Goal: Information Seeking & Learning: Learn about a topic

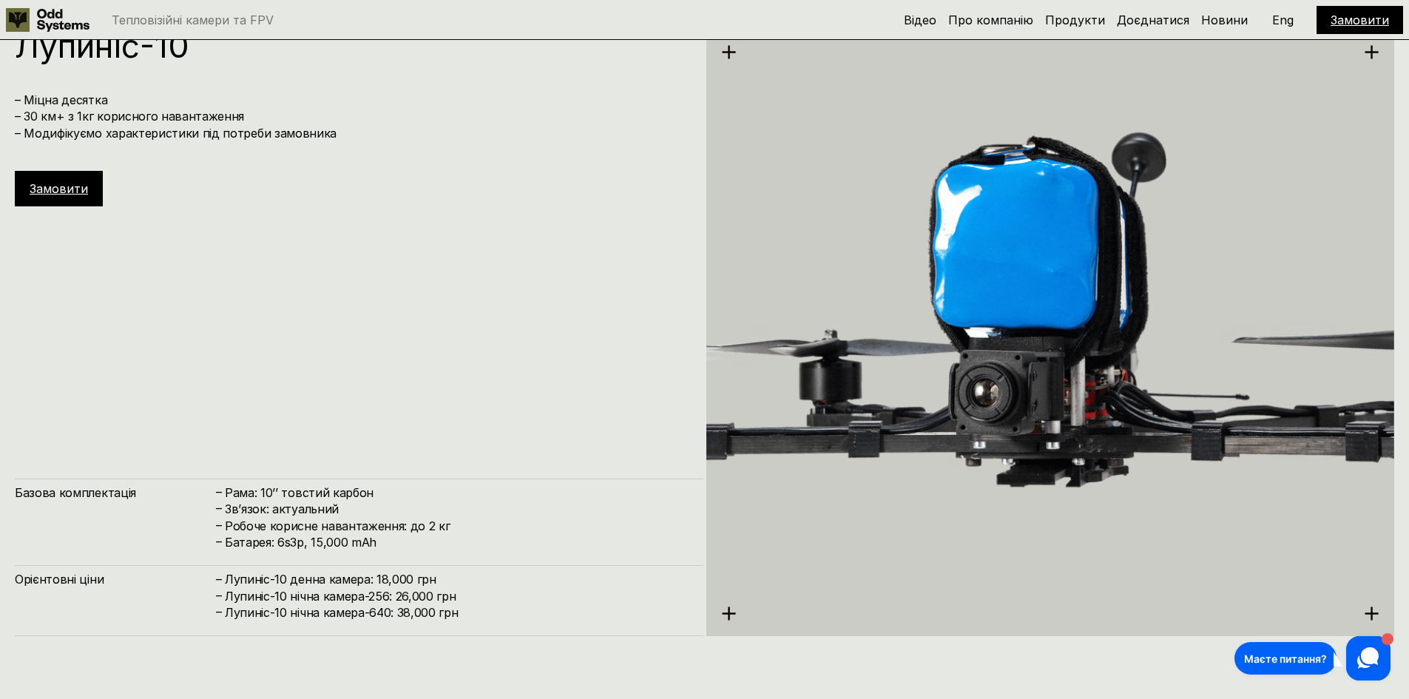
scroll to position [4933, 0]
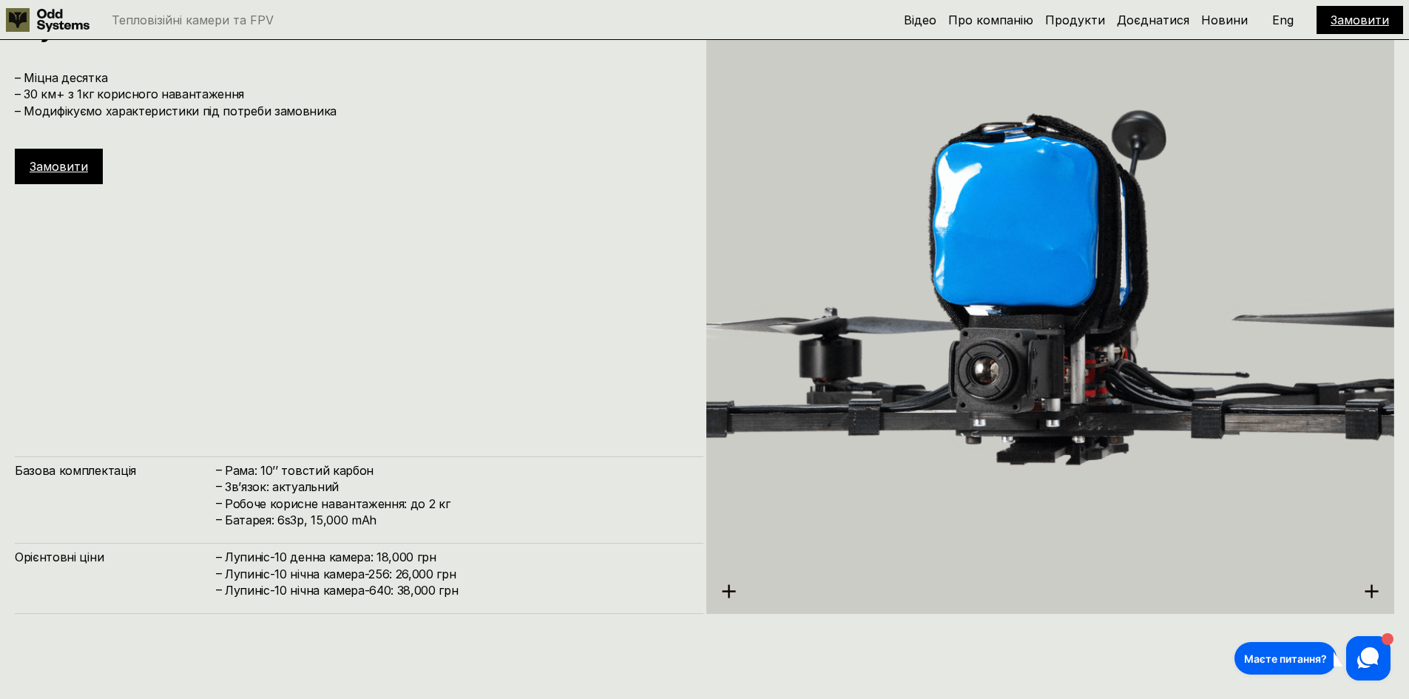
click at [731, 593] on icon at bounding box center [729, 592] width 16 height 16
click at [729, 590] on use at bounding box center [728, 590] width 13 height 13
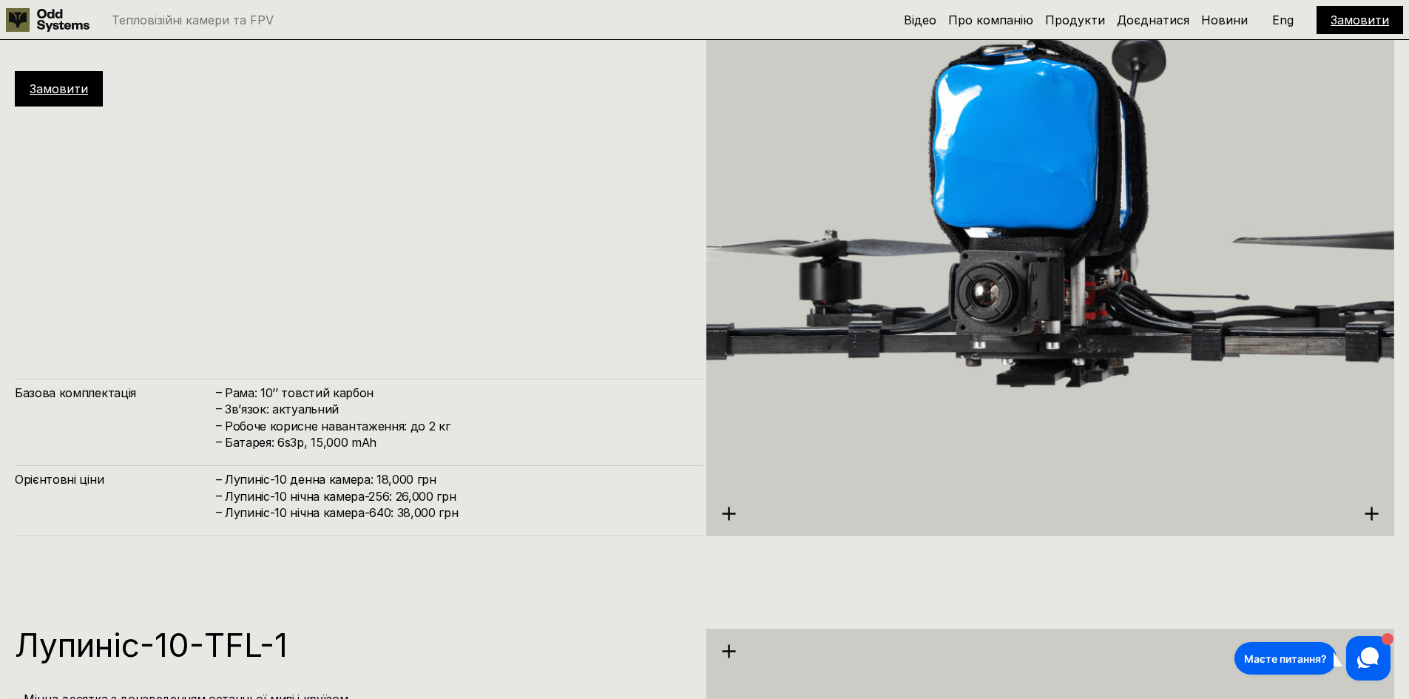
scroll to position [5007, 0]
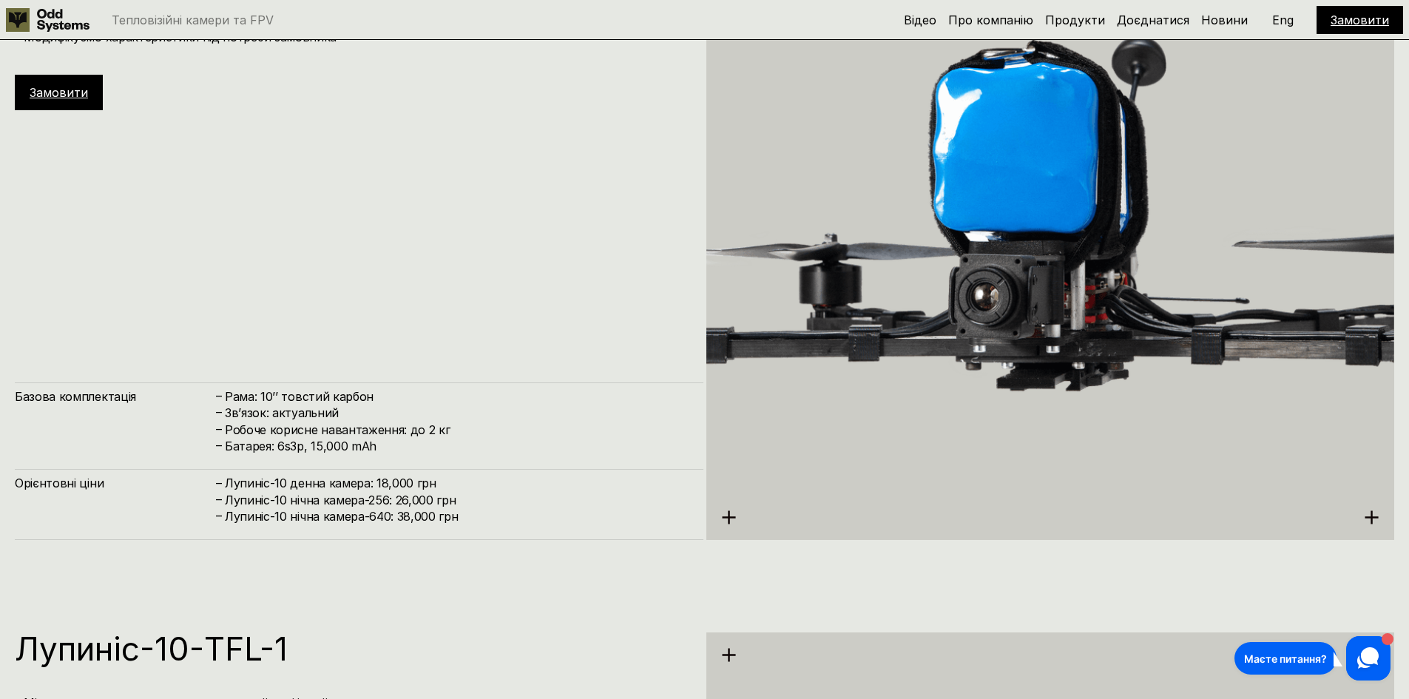
click at [1366, 510] on icon at bounding box center [1372, 518] width 16 height 16
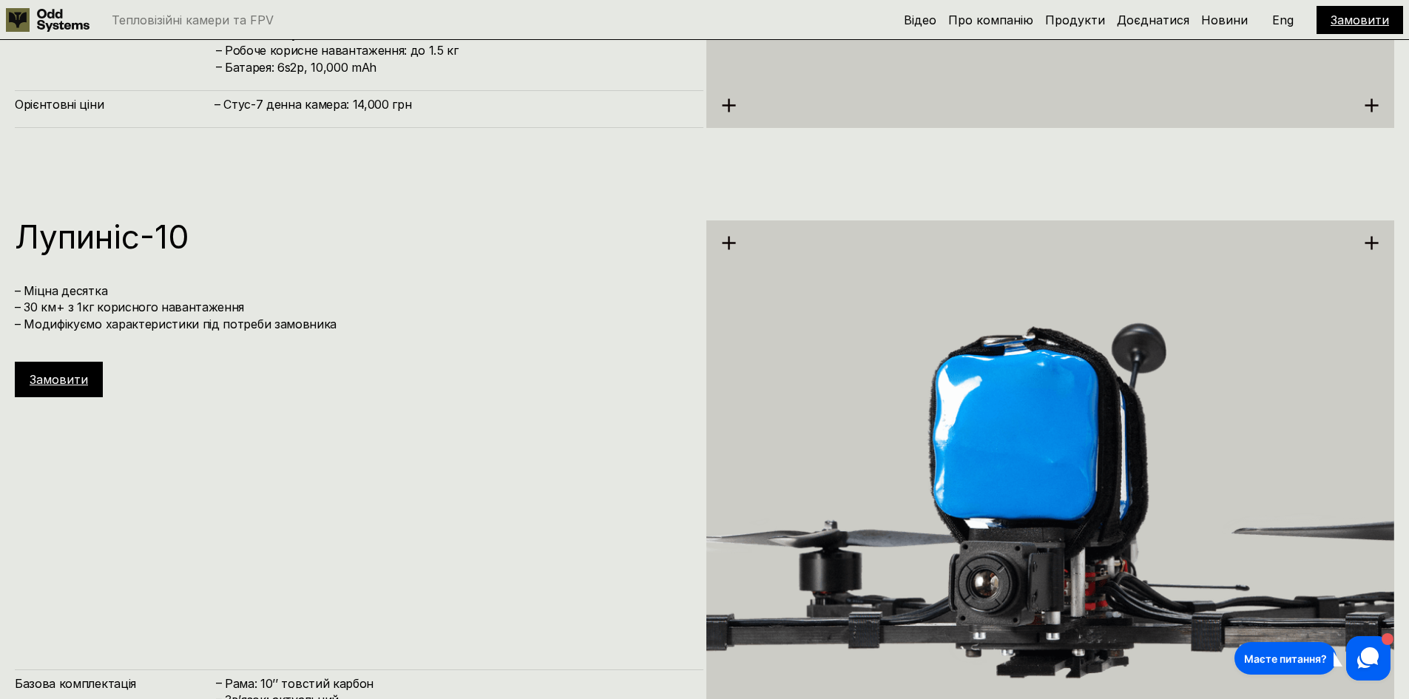
scroll to position [4711, 0]
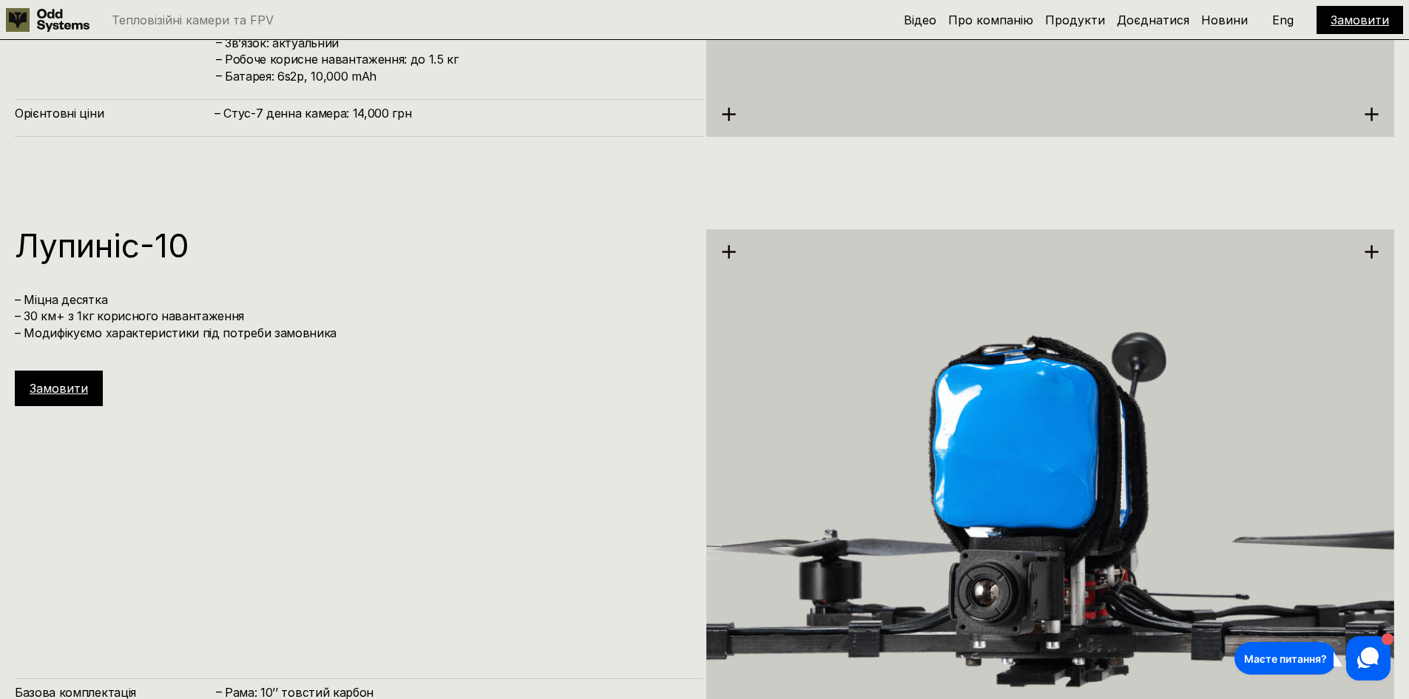
click at [1366, 260] on img at bounding box center [1051, 532] width 689 height 771
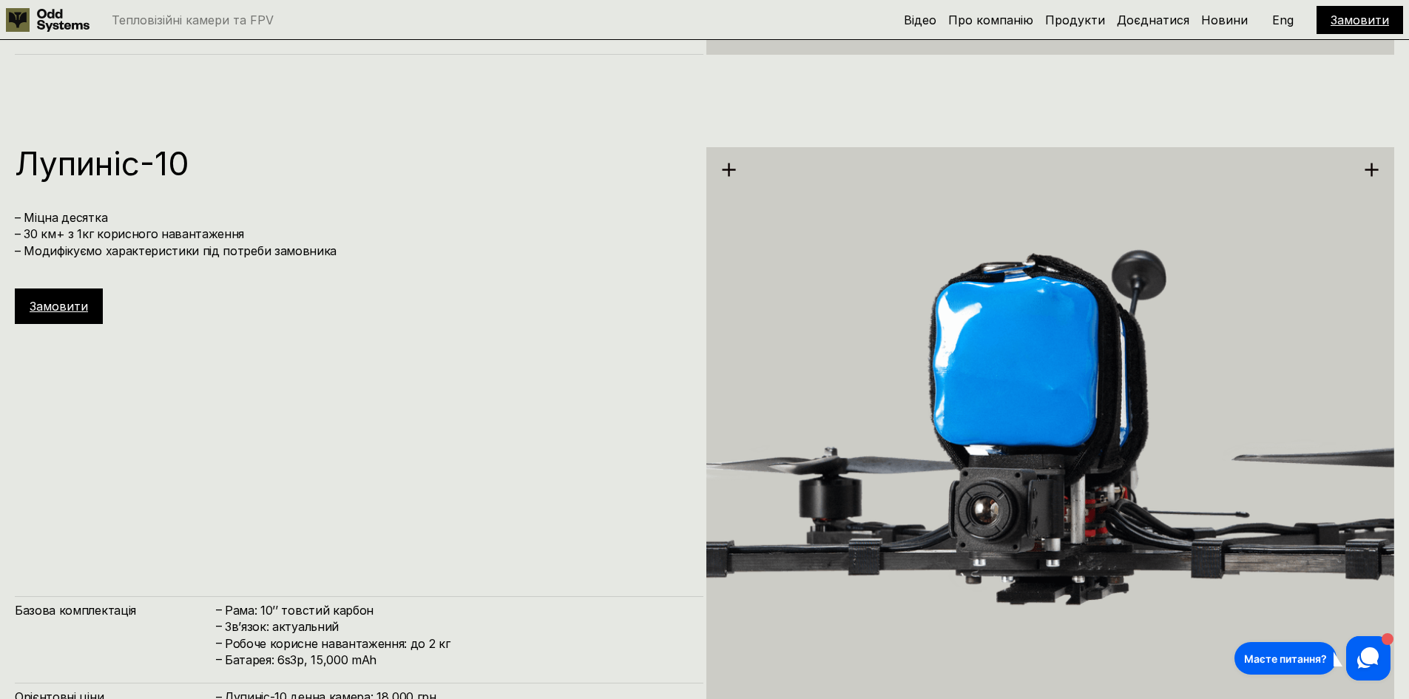
scroll to position [4785, 0]
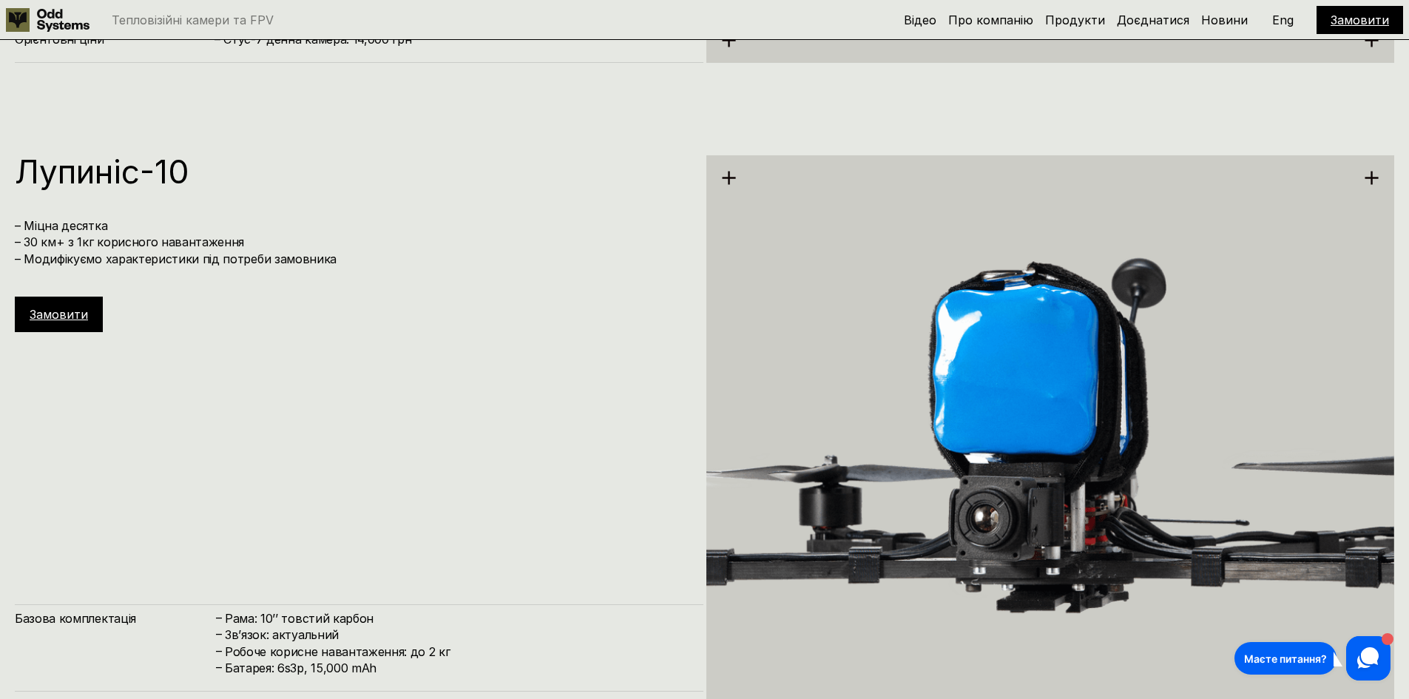
click at [254, 251] on h4 "– Міцна десятка – 30 км+ з 1кг корисного навантаження – Модифікуємо характерист…" at bounding box center [352, 243] width 674 height 50
click at [109, 170] on h1 "Лупиніс-10" at bounding box center [352, 171] width 674 height 33
click at [61, 319] on link "Замовити" at bounding box center [59, 314] width 58 height 15
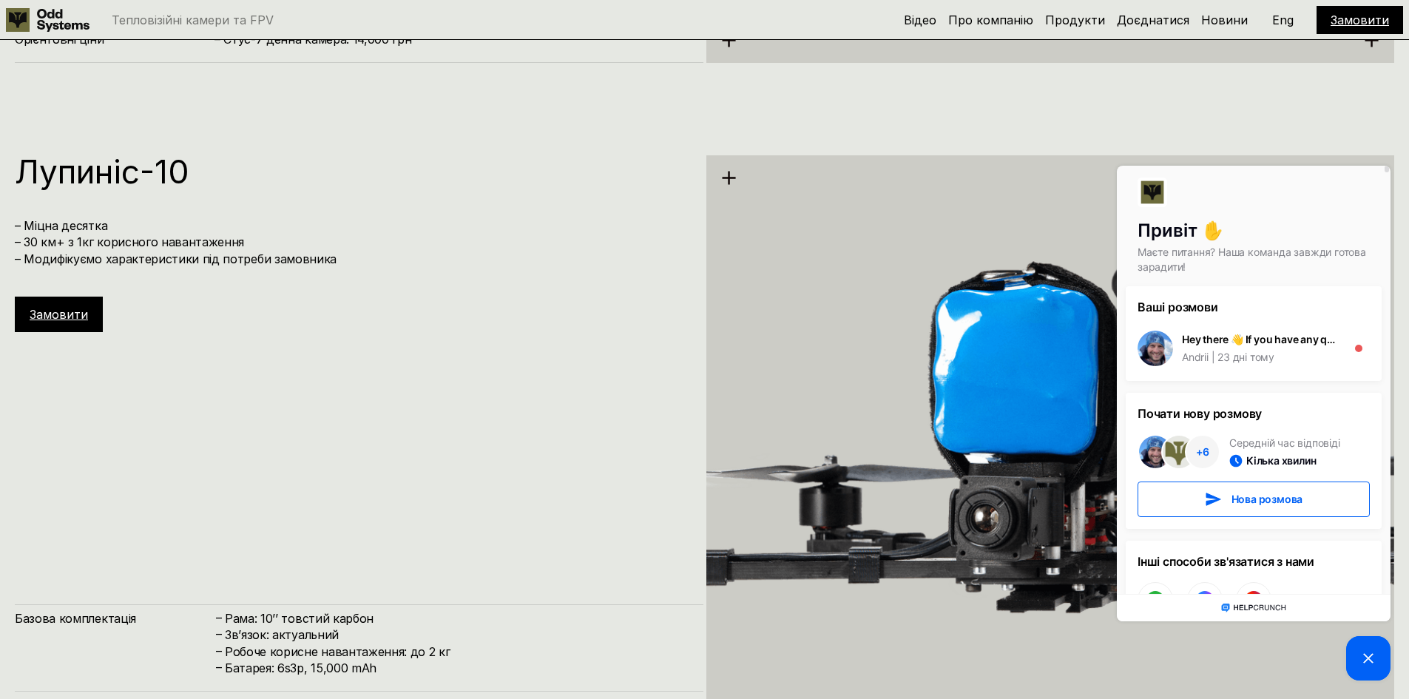
click at [1361, 658] on icon at bounding box center [1369, 659] width 18 height 18
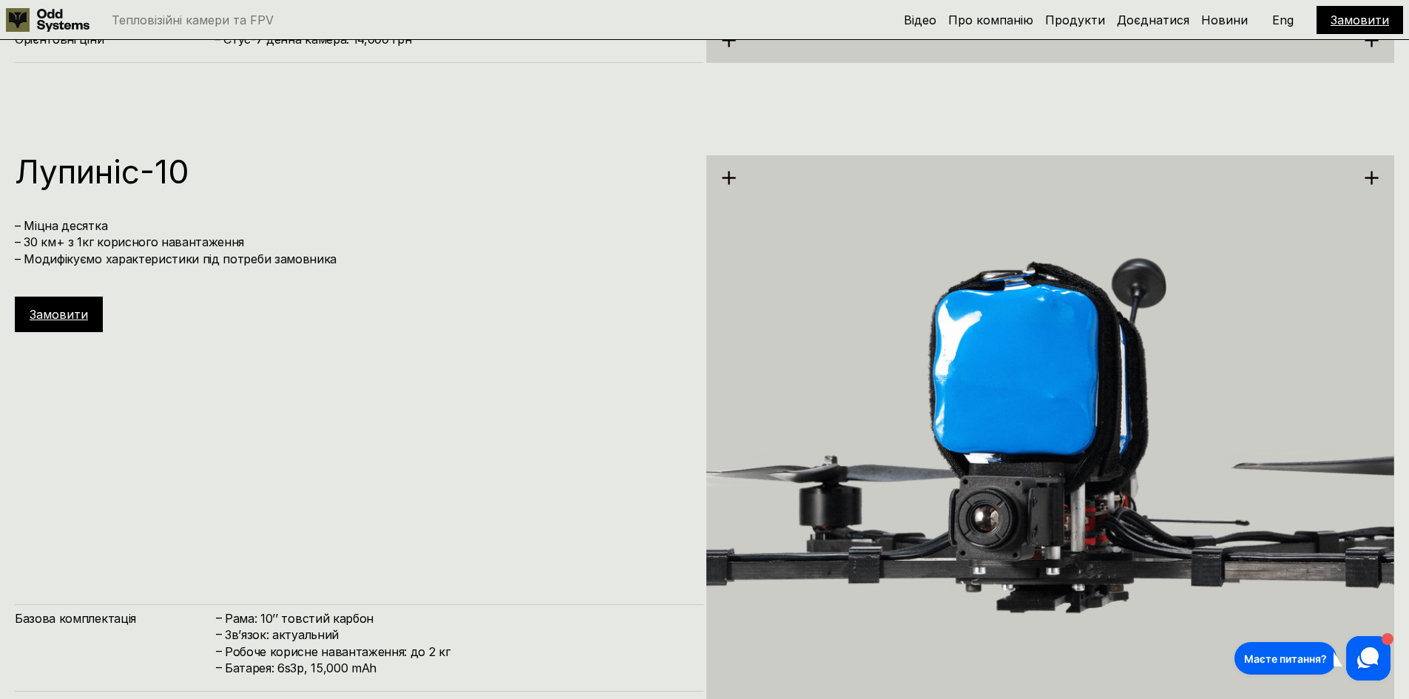
drag, startPoint x: 237, startPoint y: 8, endPoint x: 237, endPoint y: 17, distance: 8.9
click at [237, 10] on div "Тепловізійні камери та FPV" at bounding box center [425, 20] width 839 height 24
click at [237, 27] on div "Тепловізійні камери та FPV" at bounding box center [425, 20] width 839 height 24
drag, startPoint x: 104, startPoint y: 196, endPoint x: 206, endPoint y: 178, distance: 102.9
click at [106, 192] on div "[PERSON_NAME]-10 – Міцна десятка – 30 км+ з 1кг корисного навантаження – Модифі…" at bounding box center [359, 244] width 689 height 178
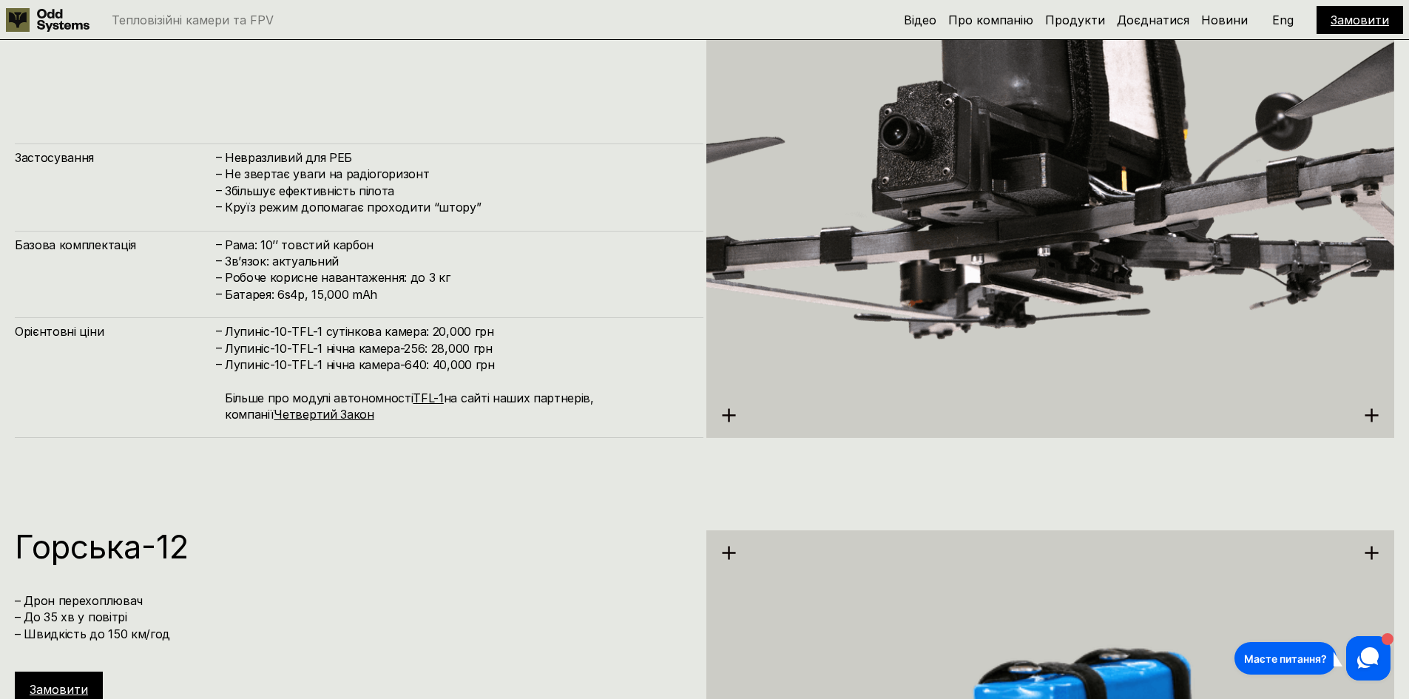
scroll to position [5969, 0]
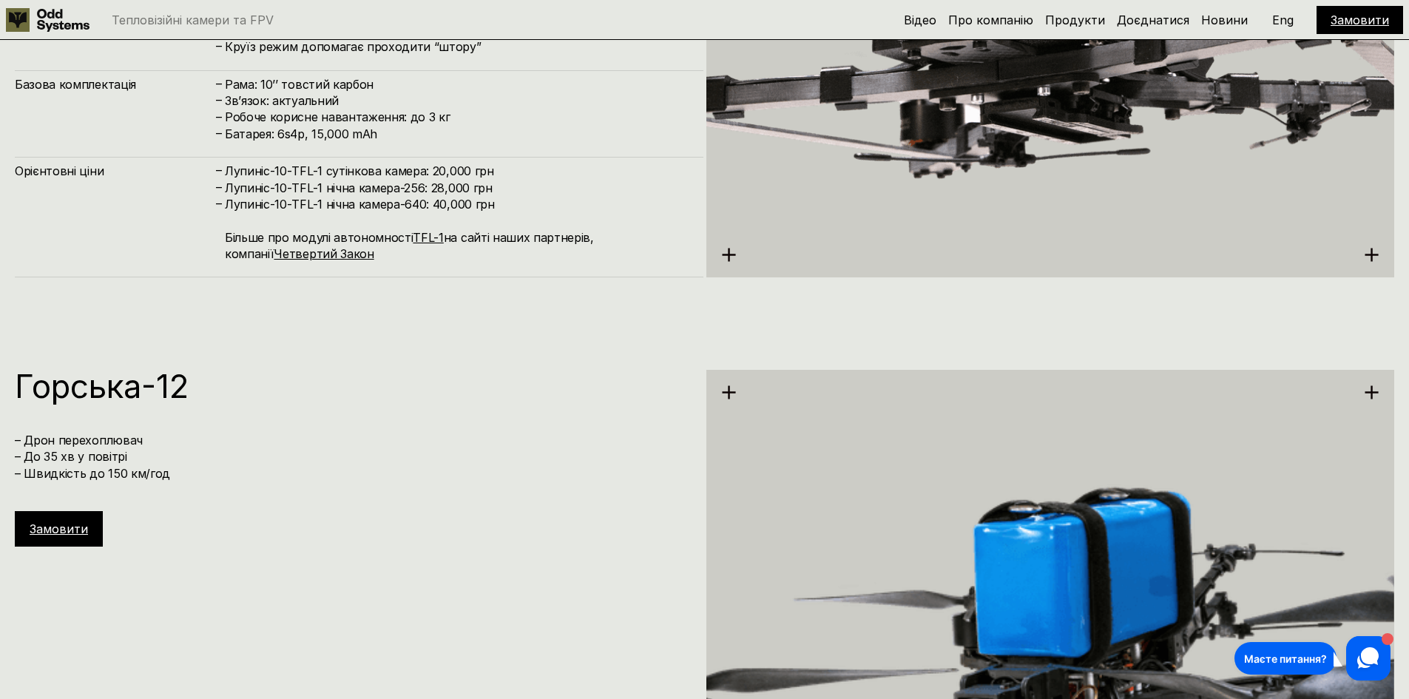
drag, startPoint x: 554, startPoint y: 432, endPoint x: 513, endPoint y: 405, distance: 49.3
click at [554, 432] on h4 "– Дрон перехоплювач – До 35 хв у повітрі – Швидкість до 150 км/год" at bounding box center [352, 457] width 674 height 50
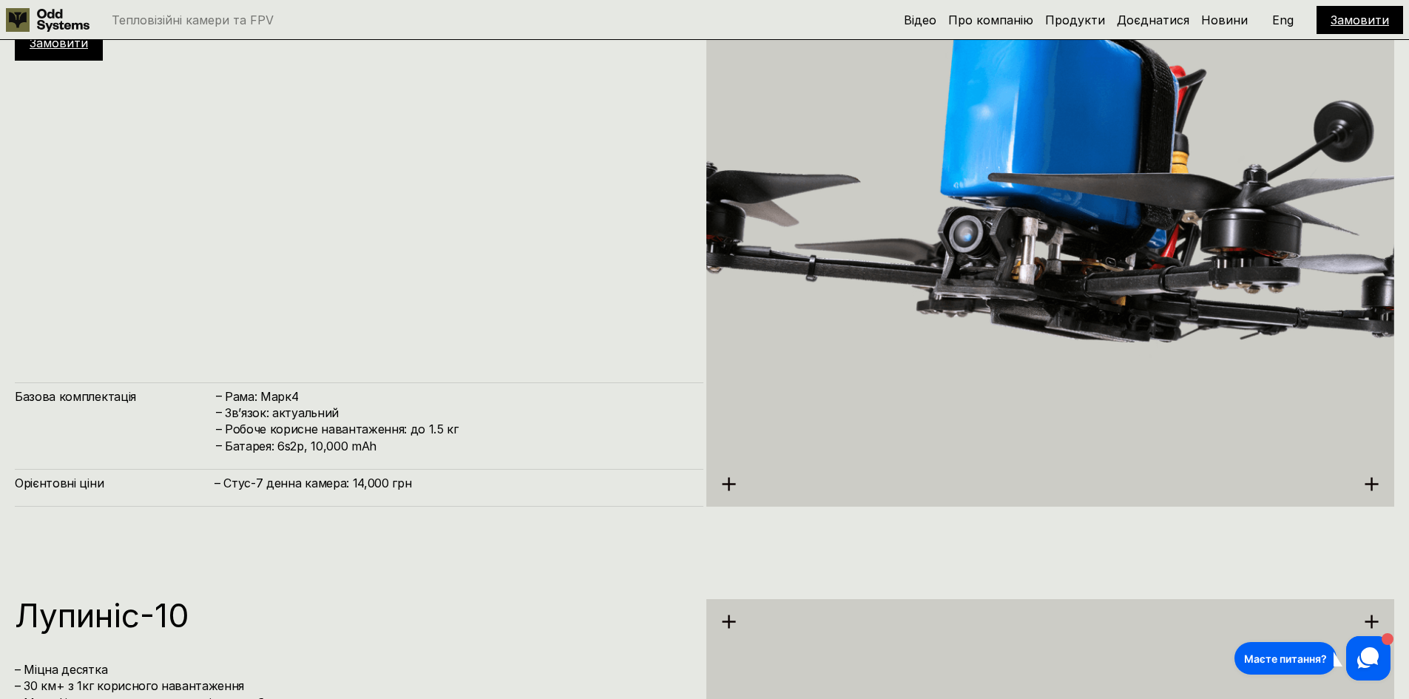
scroll to position [4785, 0]
